Goal: Task Accomplishment & Management: Manage account settings

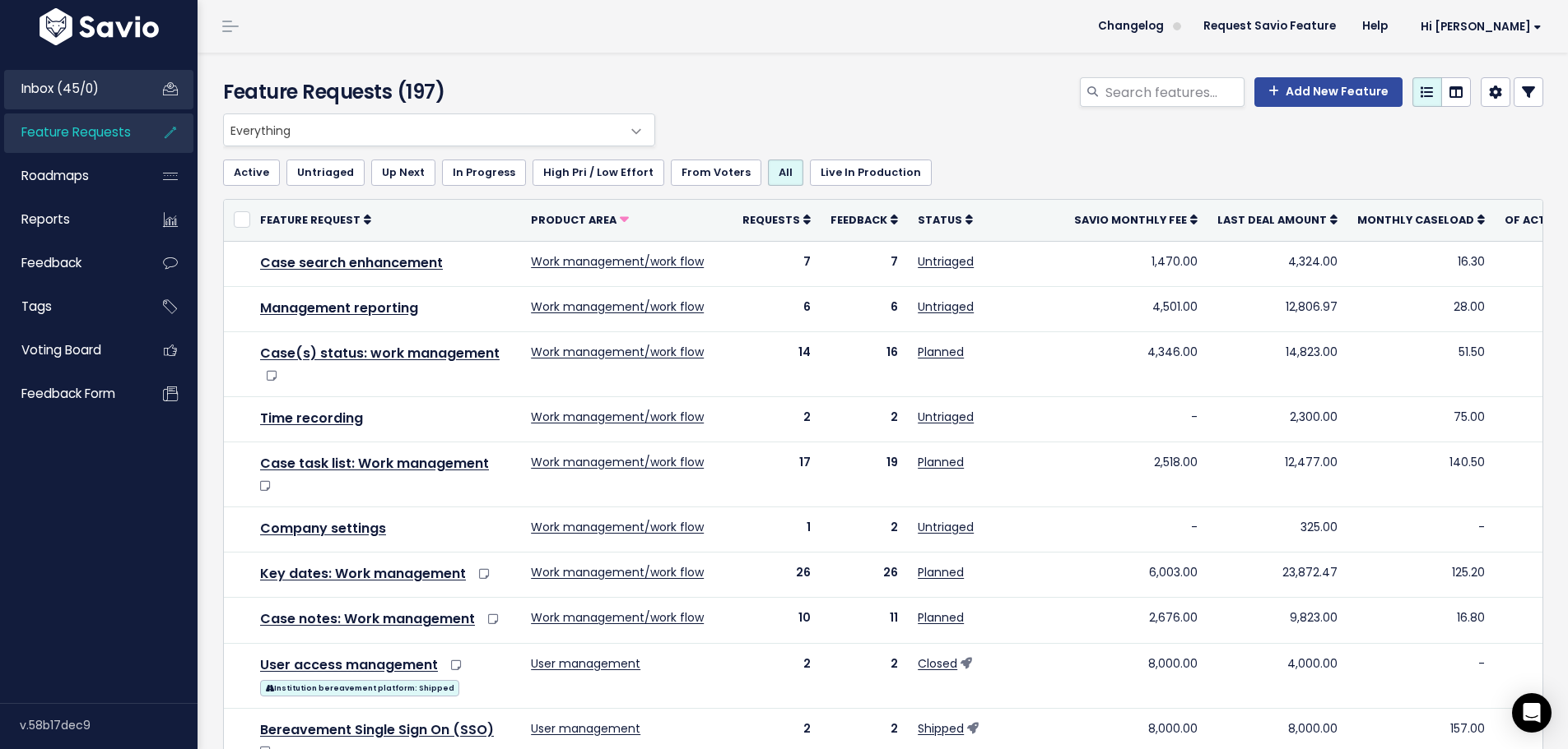
click at [115, 86] on link "Inbox (45/0)" at bounding box center [69, 89] width 132 height 38
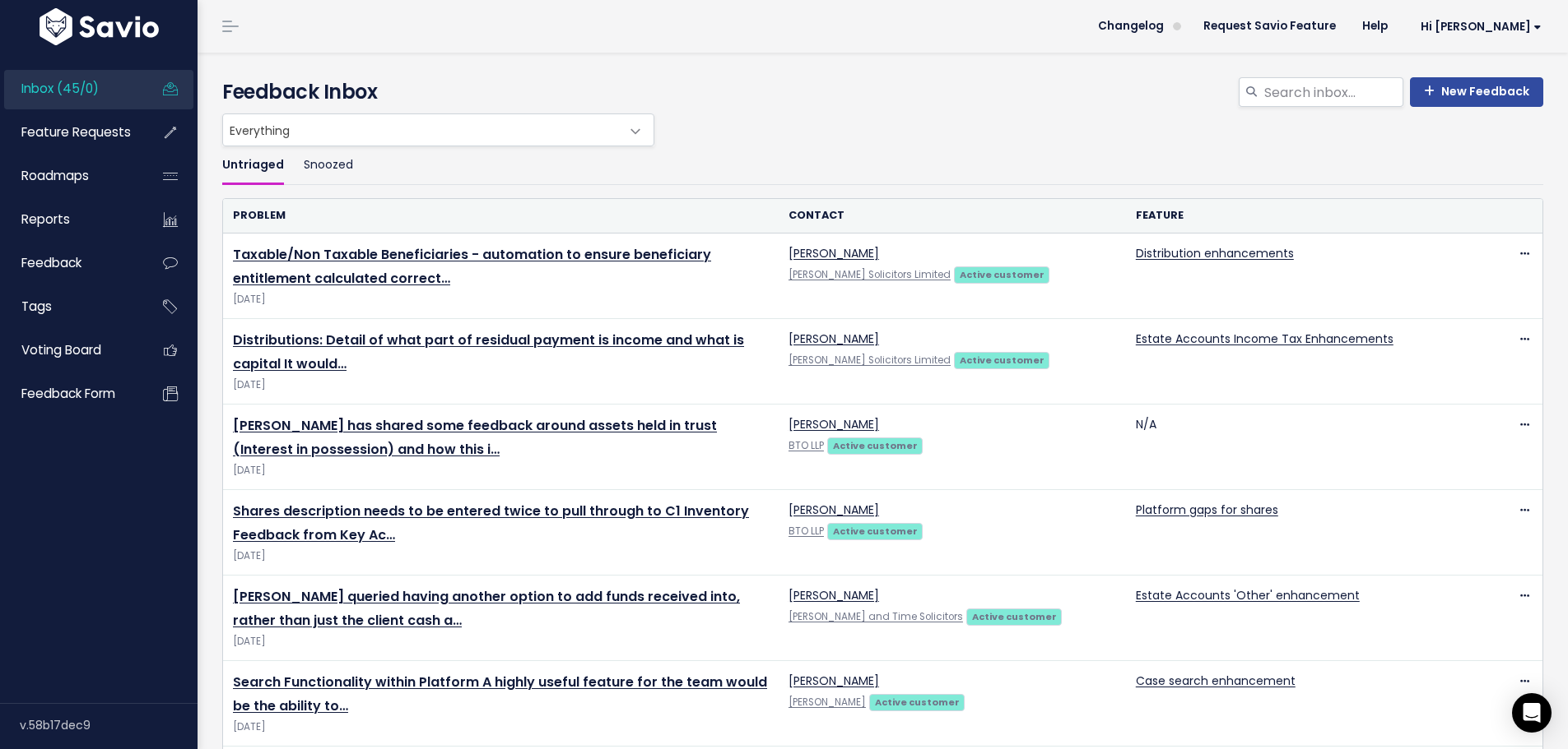
click at [634, 131] on span at bounding box center [636, 131] width 33 height 33
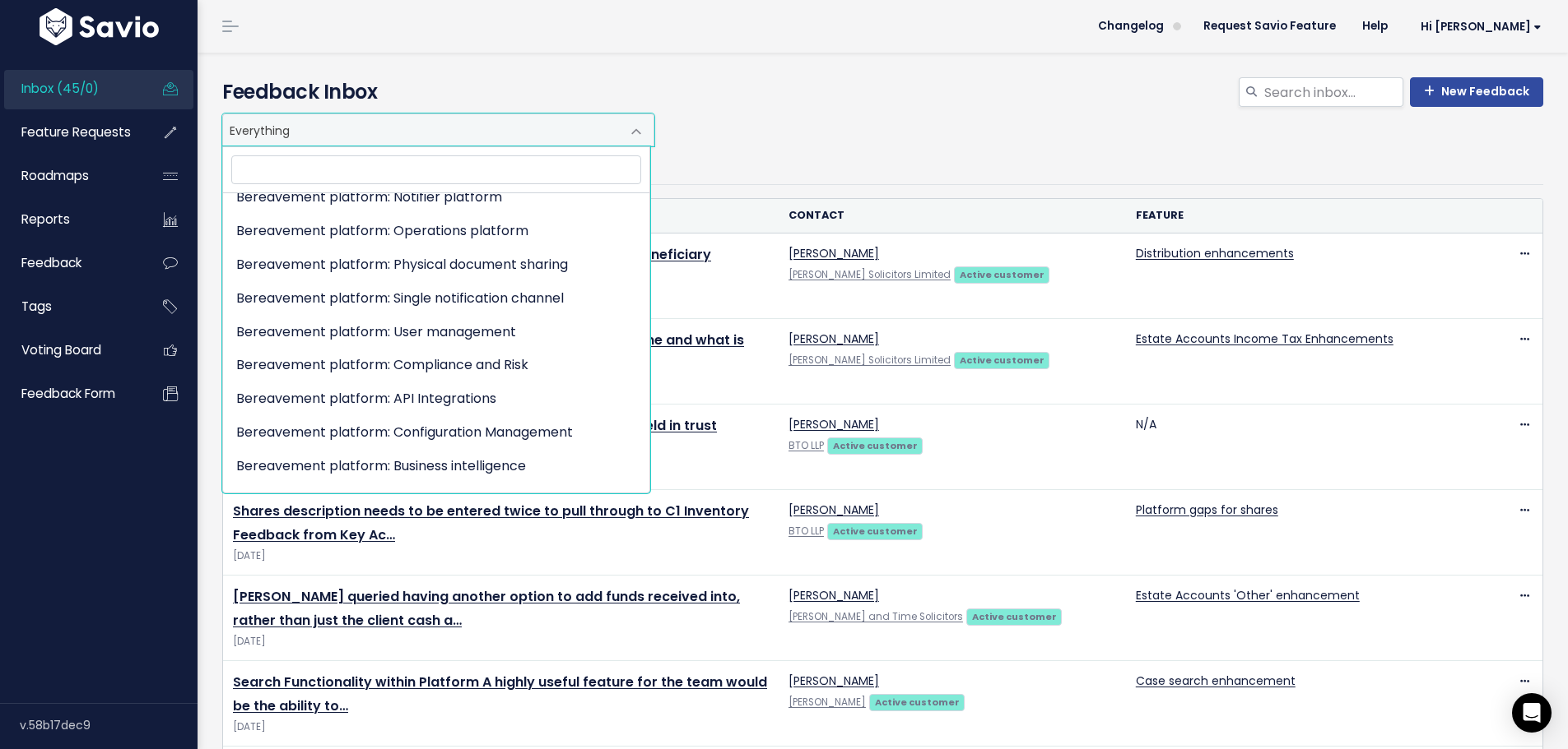
scroll to position [764, 0]
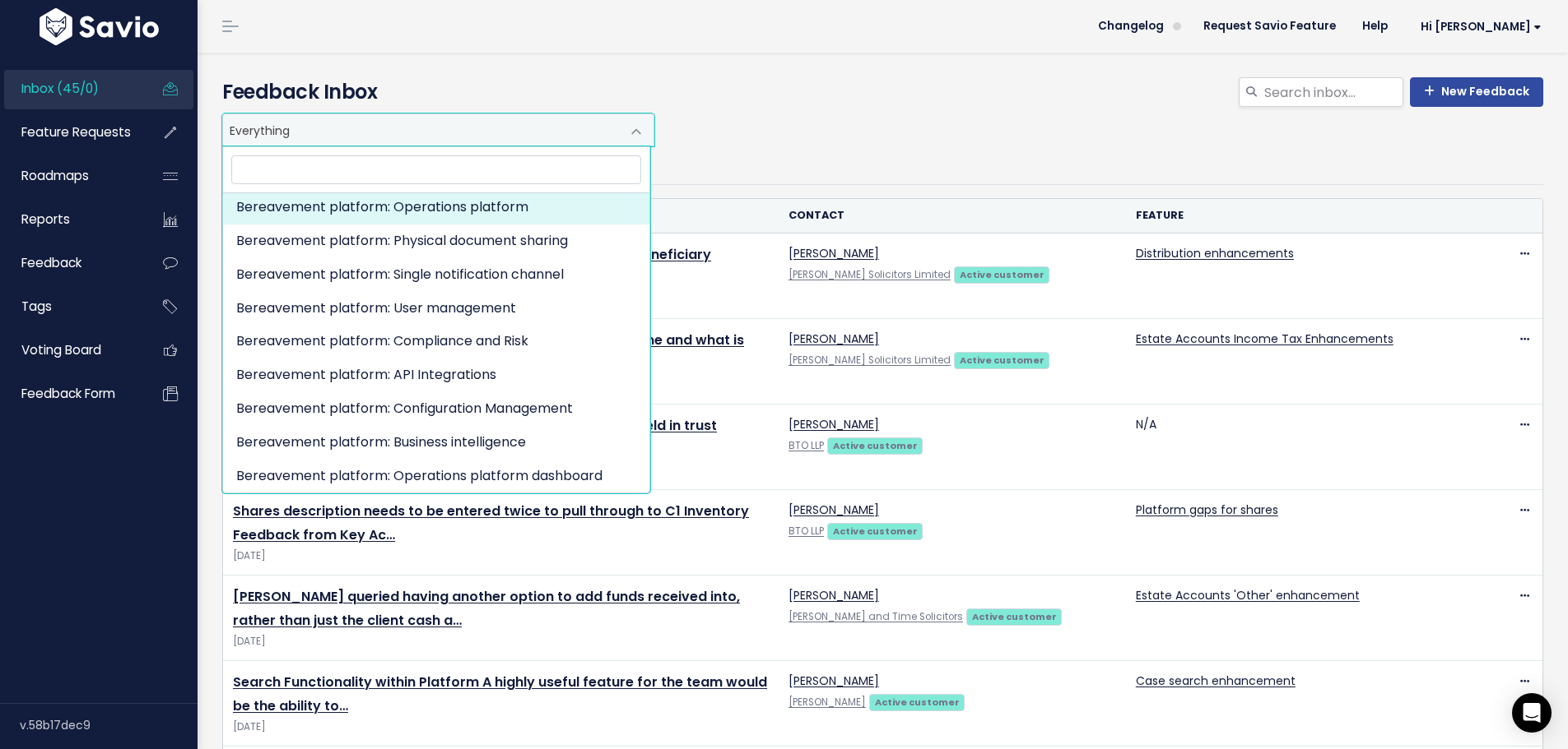
click at [743, 146] on div "Everything Any Product: Any Product Area Any Product: No Product Area No Produc…" at bounding box center [879, 130] width 1321 height 33
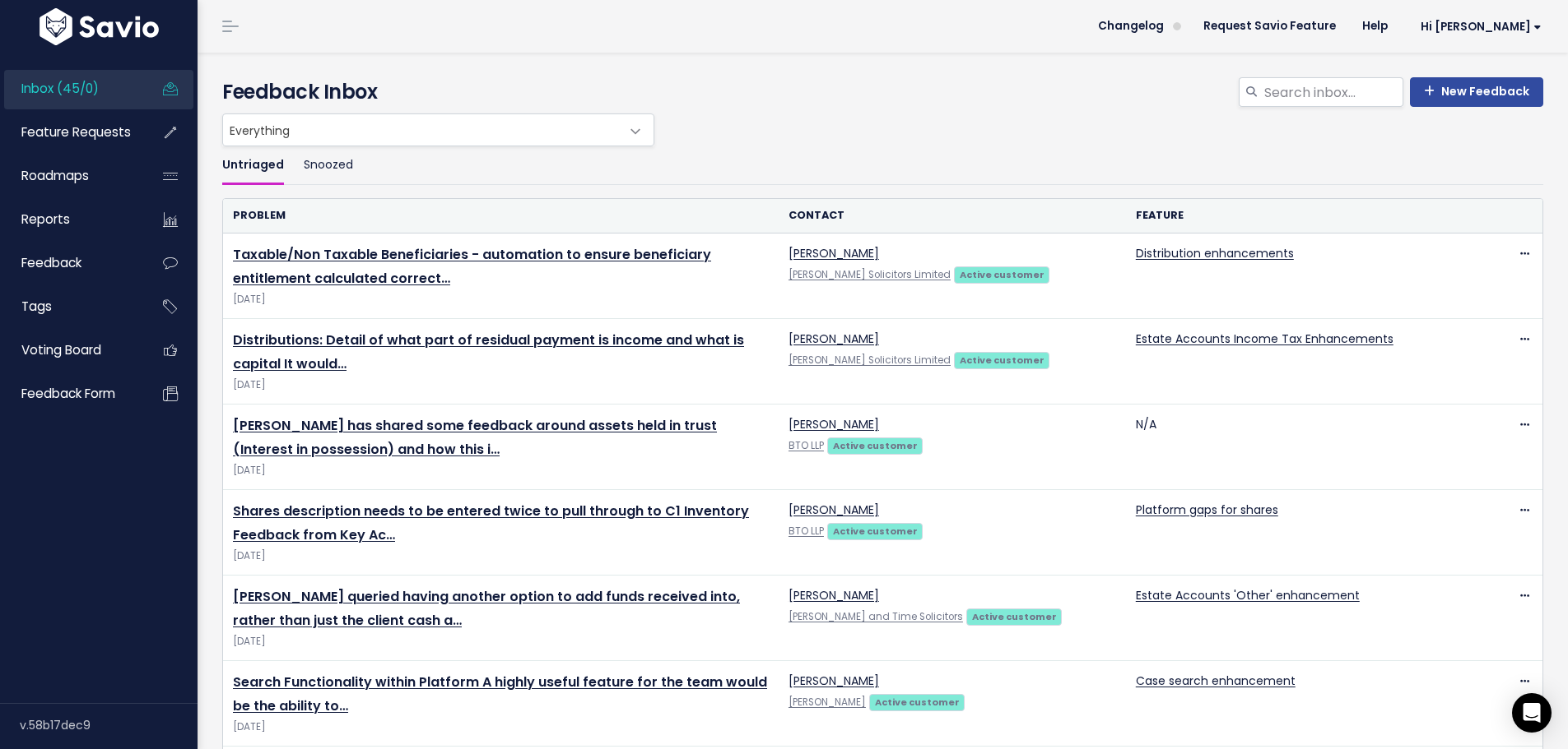
click at [743, 144] on div "Everything Any Product: Any Product Area Any Product: No Product Area No Produc…" at bounding box center [879, 130] width 1321 height 33
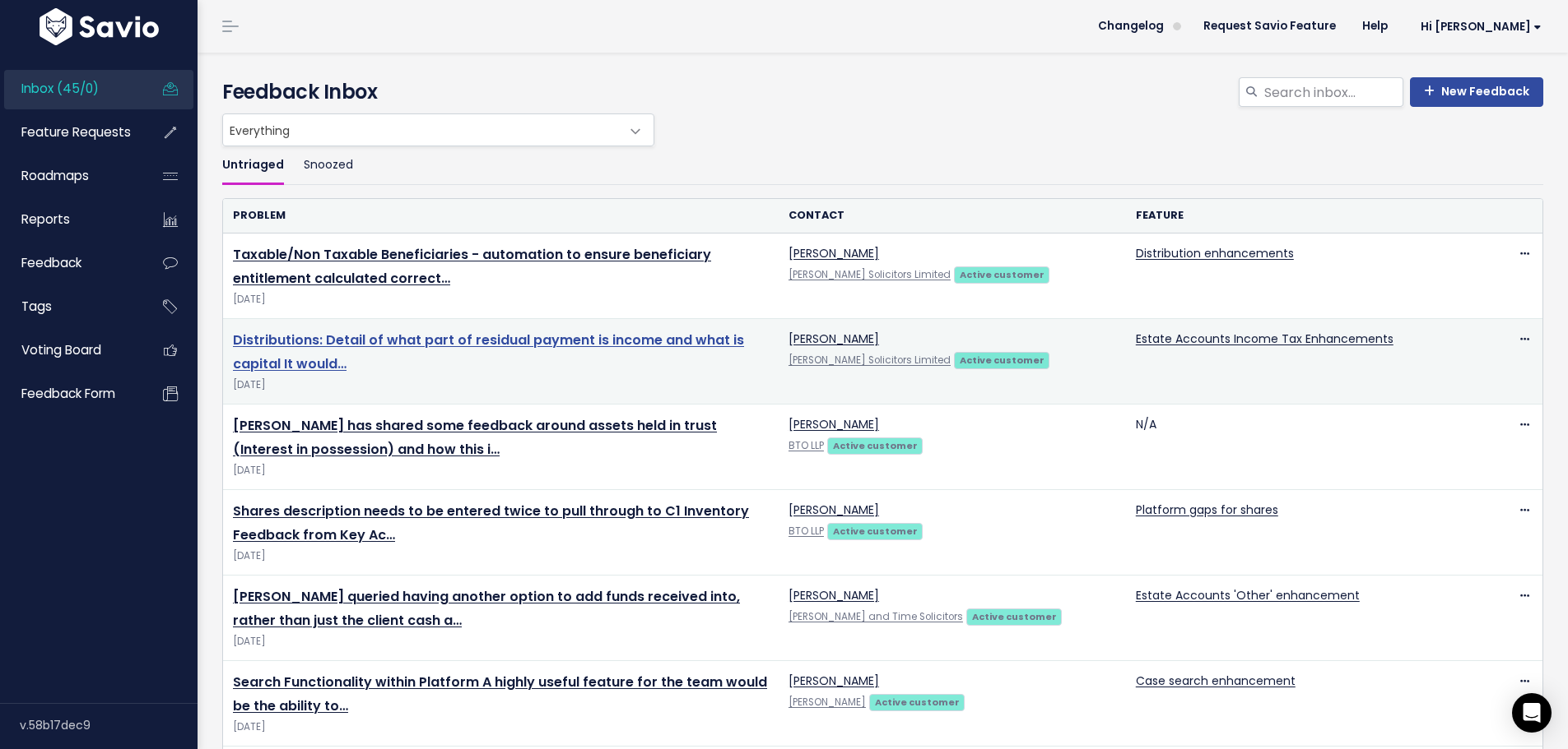
click at [716, 341] on link "Distributions: Detail of what part of residual payment is income and what is ca…" at bounding box center [488, 352] width 511 height 42
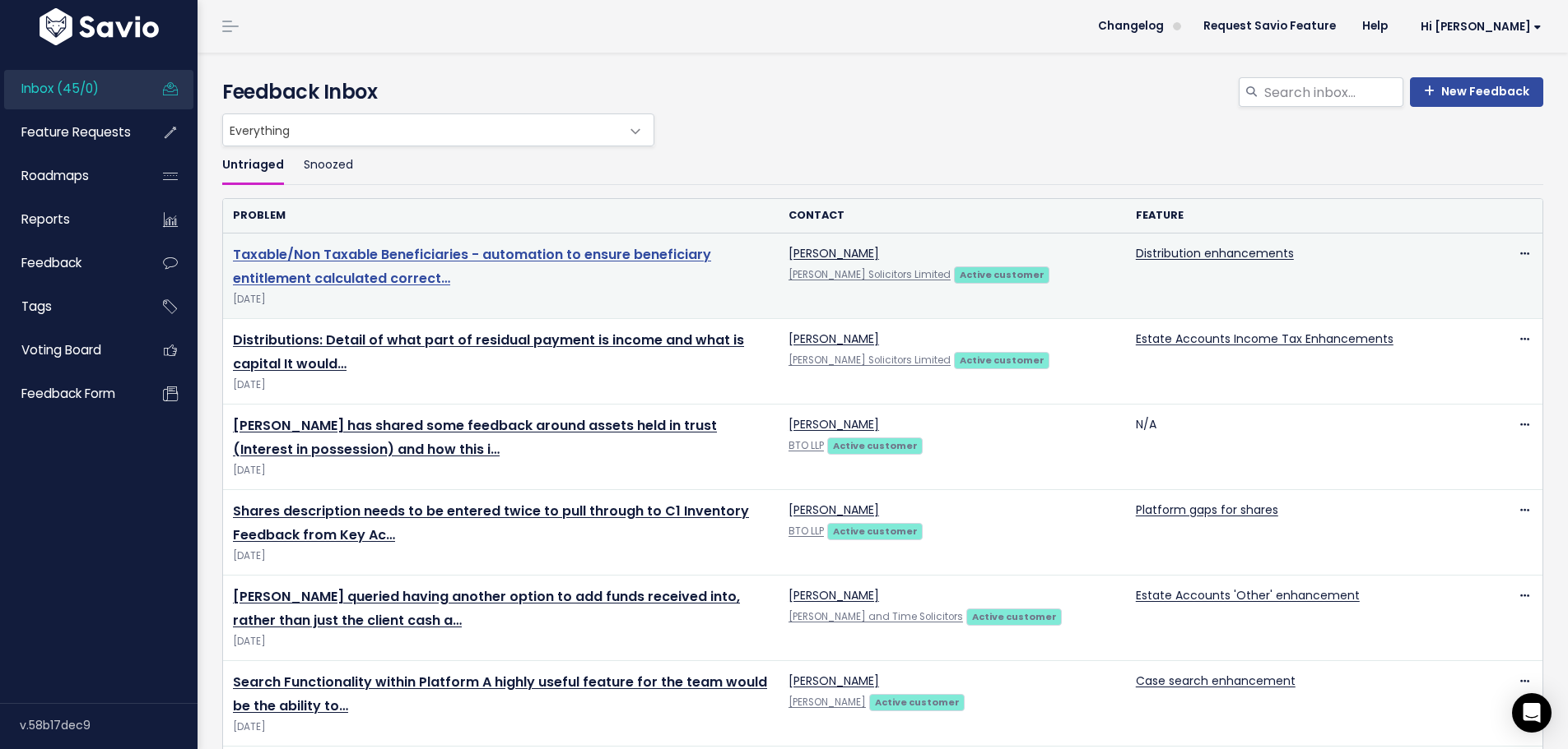
click at [626, 261] on link "Taxable/Non Taxable Beneficiaries - automation to ensure beneficiary entitlemen…" at bounding box center [472, 266] width 478 height 42
